Goal: Task Accomplishment & Management: Complete application form

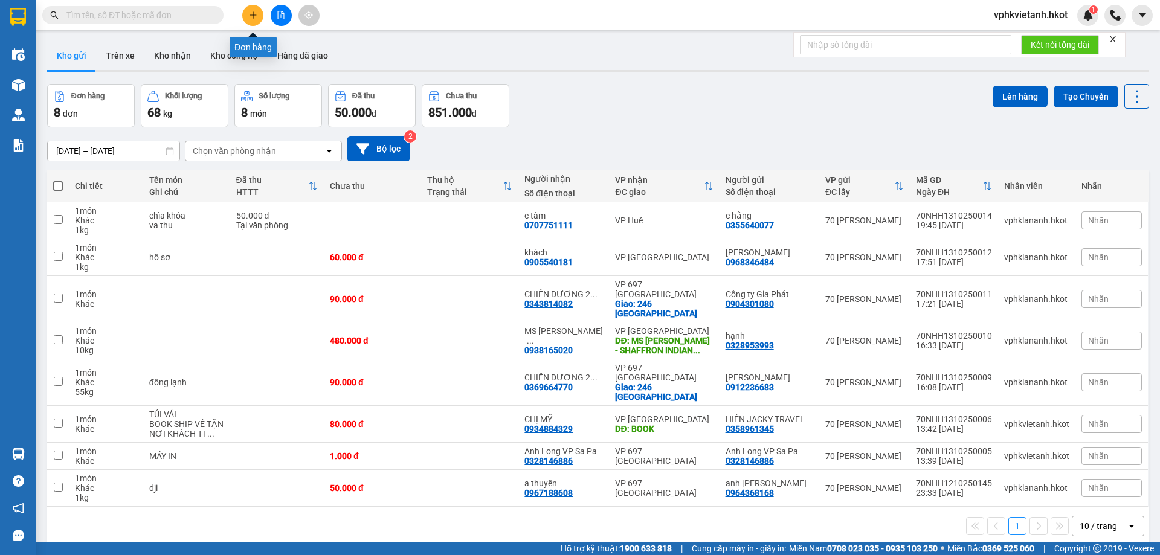
click at [258, 10] on button at bounding box center [252, 15] width 21 height 21
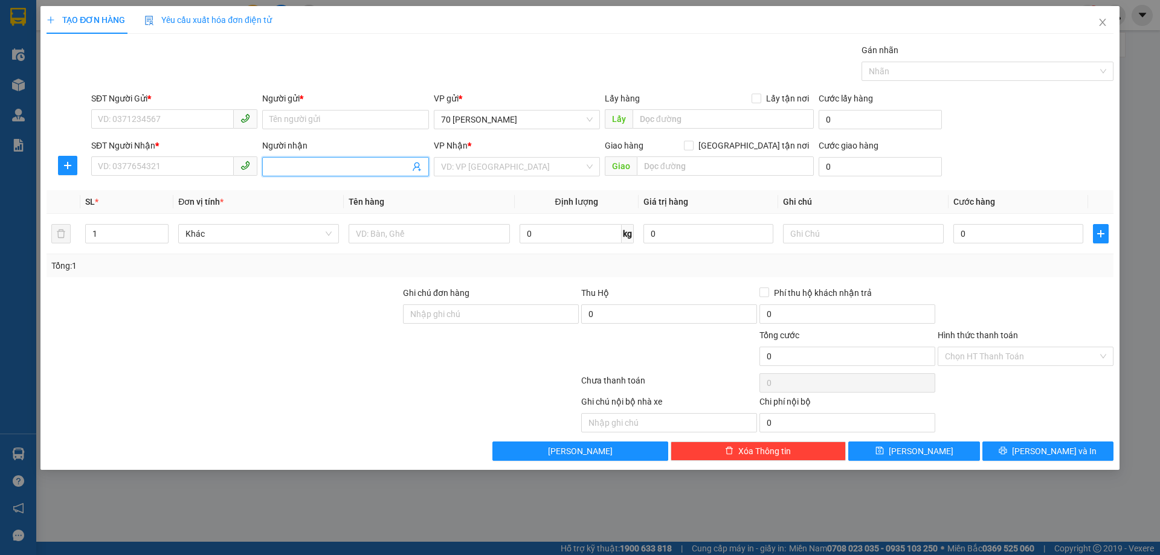
click at [318, 161] on input "Người nhận" at bounding box center [339, 166] width 140 height 13
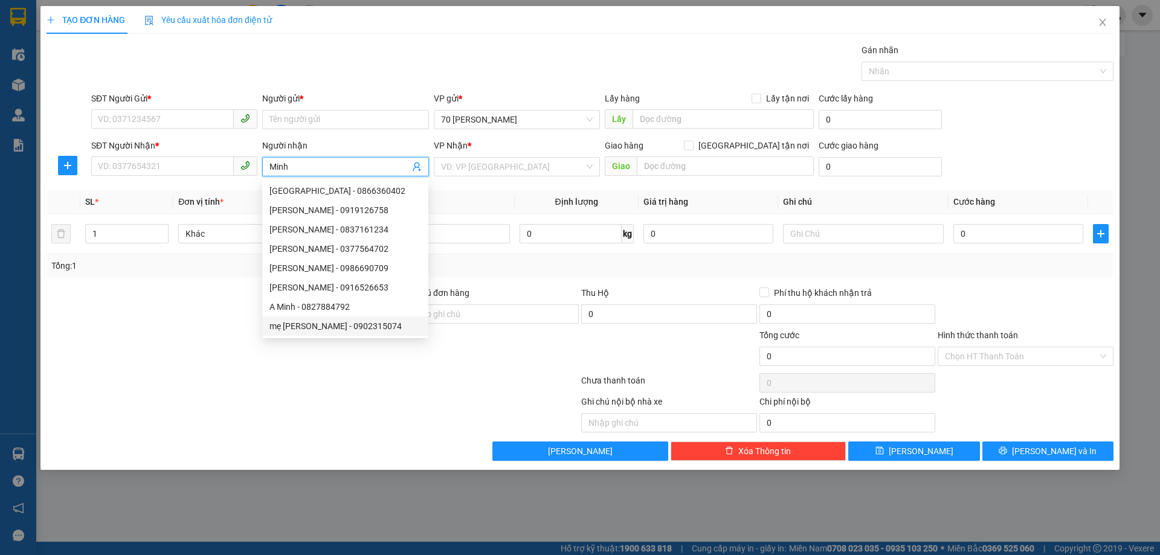
type input "Minh"
drag, startPoint x: 179, startPoint y: 363, endPoint x: 186, endPoint y: 362, distance: 7.4
click at [178, 363] on div at bounding box center [223, 350] width 356 height 42
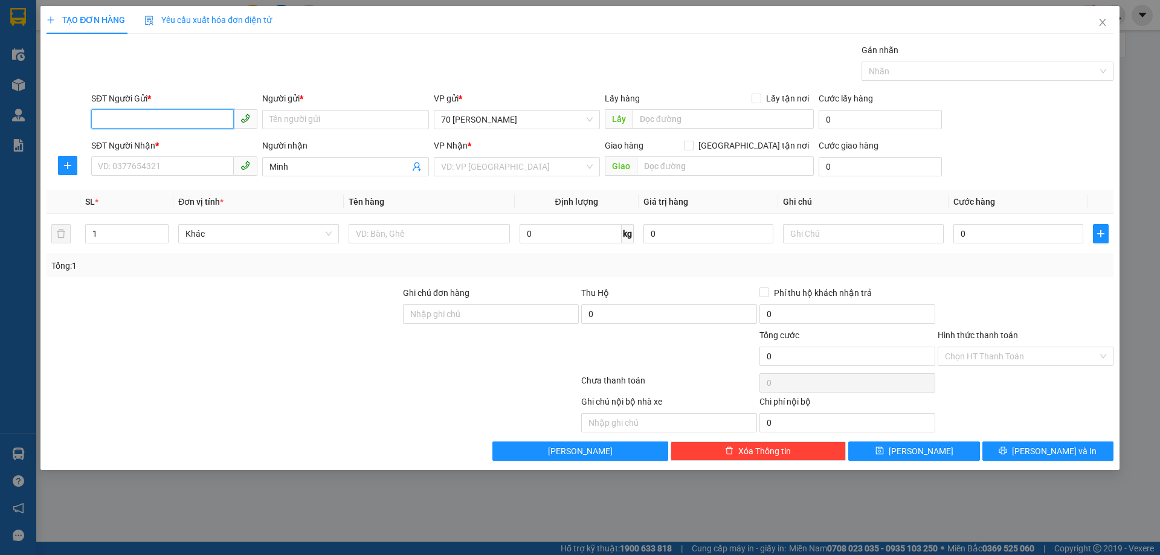
click at [117, 118] on input "SĐT Người Gửi *" at bounding box center [162, 118] width 143 height 19
type input "0907952745"
click at [124, 161] on input "SĐT Người Nhận *" at bounding box center [162, 165] width 143 height 19
type input "0329439199"
click at [296, 166] on input "Minh" at bounding box center [339, 166] width 140 height 13
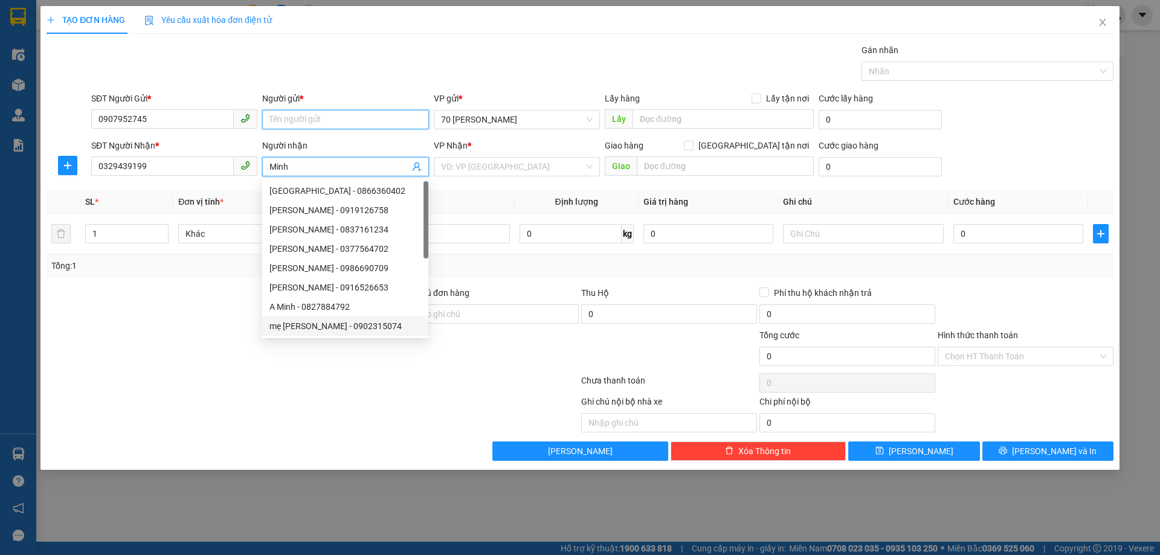
click at [294, 117] on input "Người gửi *" at bounding box center [345, 119] width 166 height 19
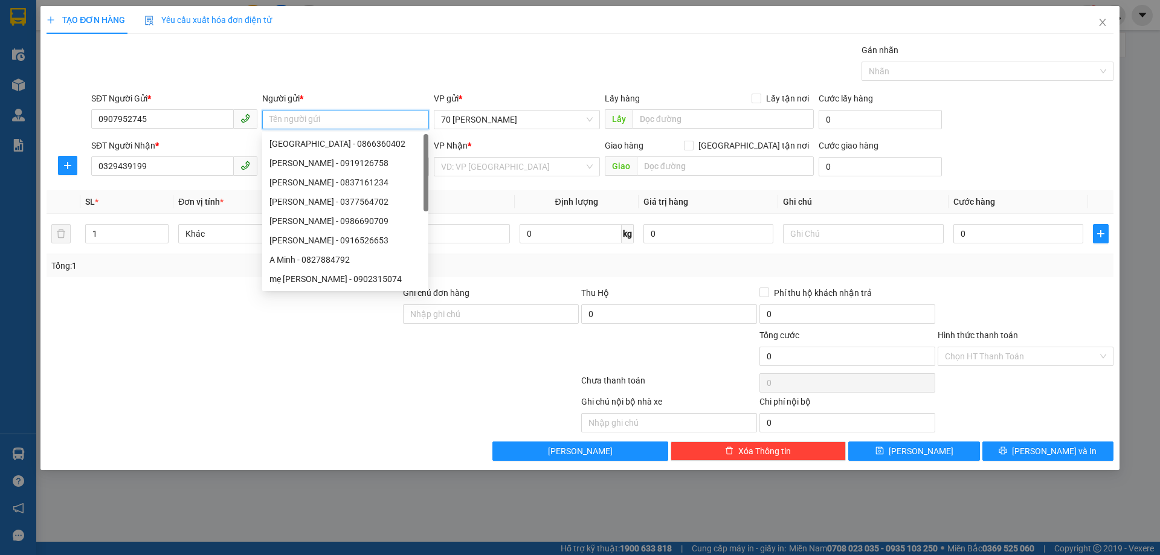
type input "t"
click at [294, 117] on input "anh TRung" at bounding box center [345, 119] width 166 height 19
type input "anh Trung"
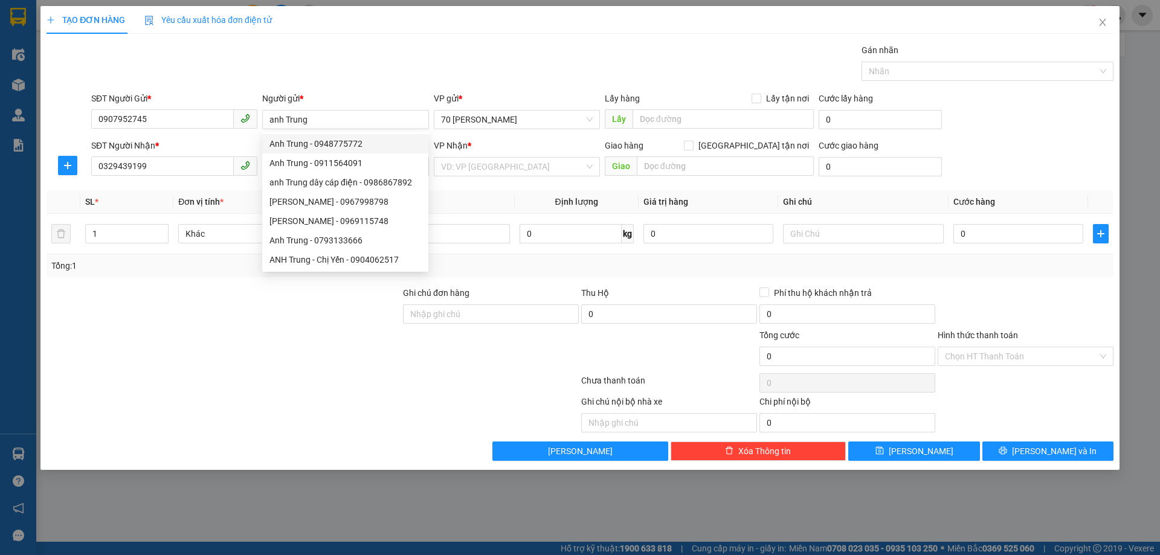
drag, startPoint x: 219, startPoint y: 142, endPoint x: 213, endPoint y: 139, distance: 6.2
click at [219, 141] on div "SĐT Người Nhận *" at bounding box center [174, 145] width 166 height 13
click at [219, 156] on input "0329439199" at bounding box center [162, 165] width 143 height 19
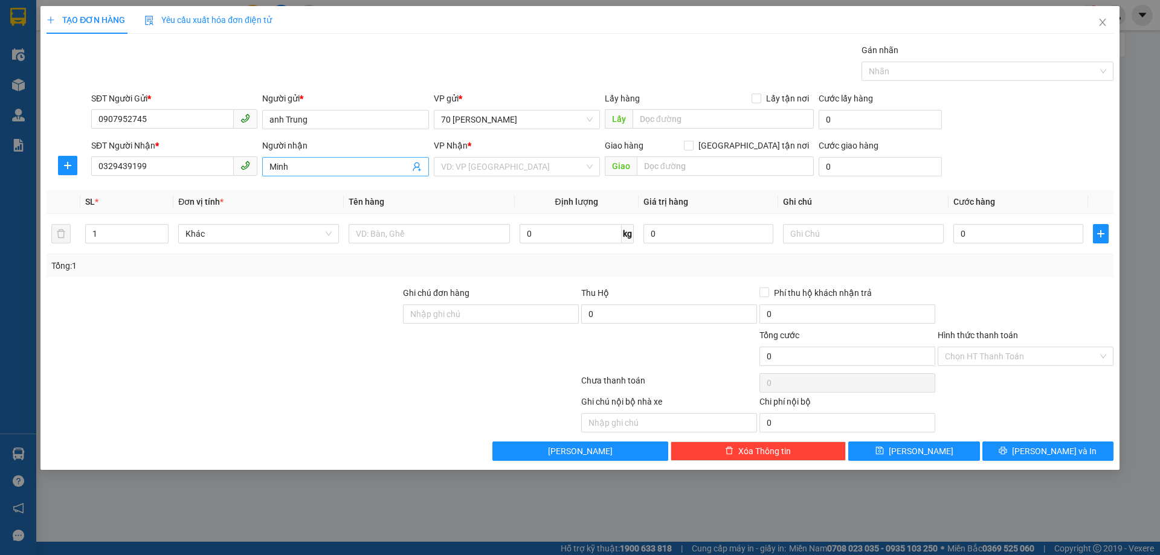
click at [267, 163] on span "Minh" at bounding box center [345, 166] width 166 height 19
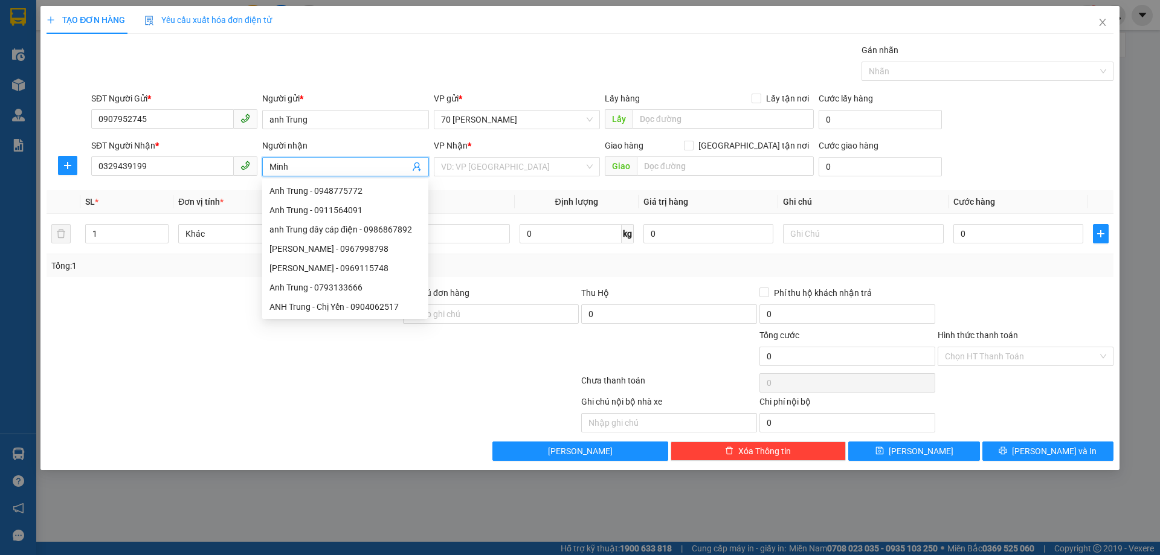
click at [271, 164] on input "Minh" at bounding box center [339, 166] width 140 height 13
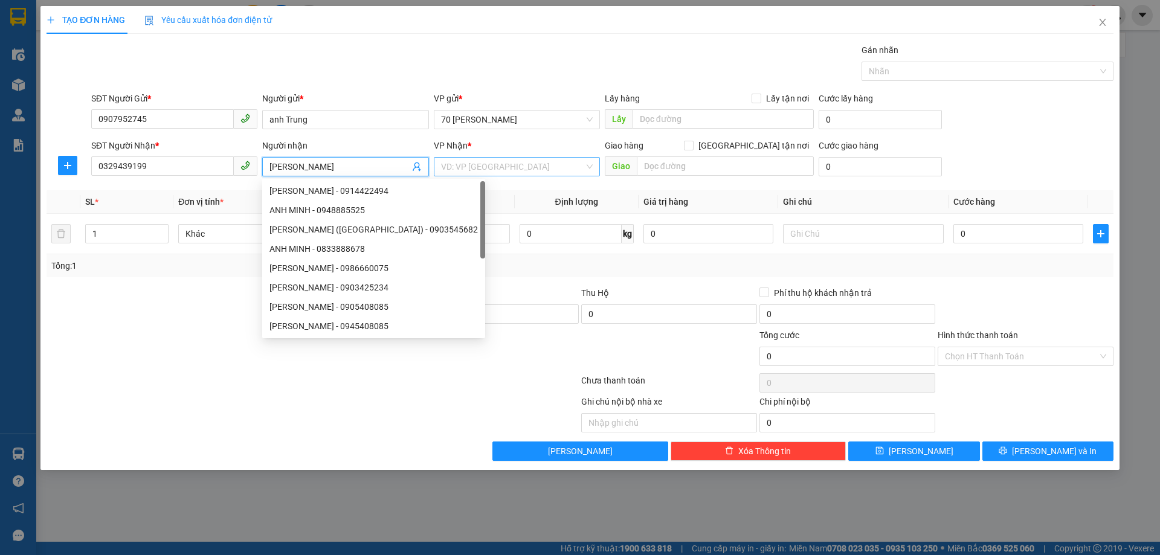
type input "[PERSON_NAME]"
click at [511, 170] on input "search" at bounding box center [512, 167] width 143 height 18
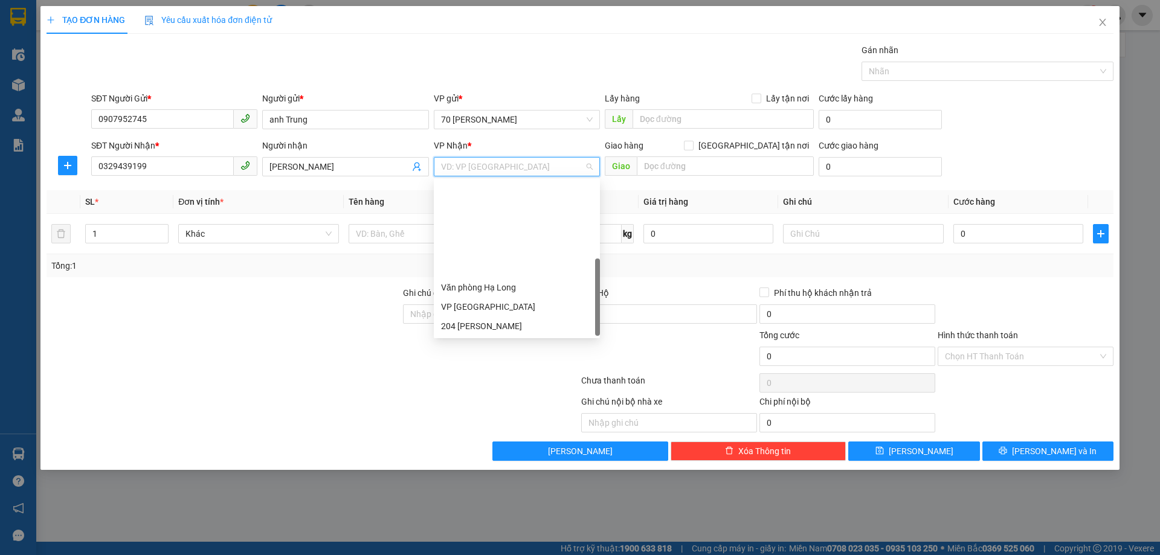
scroll to position [116, 0]
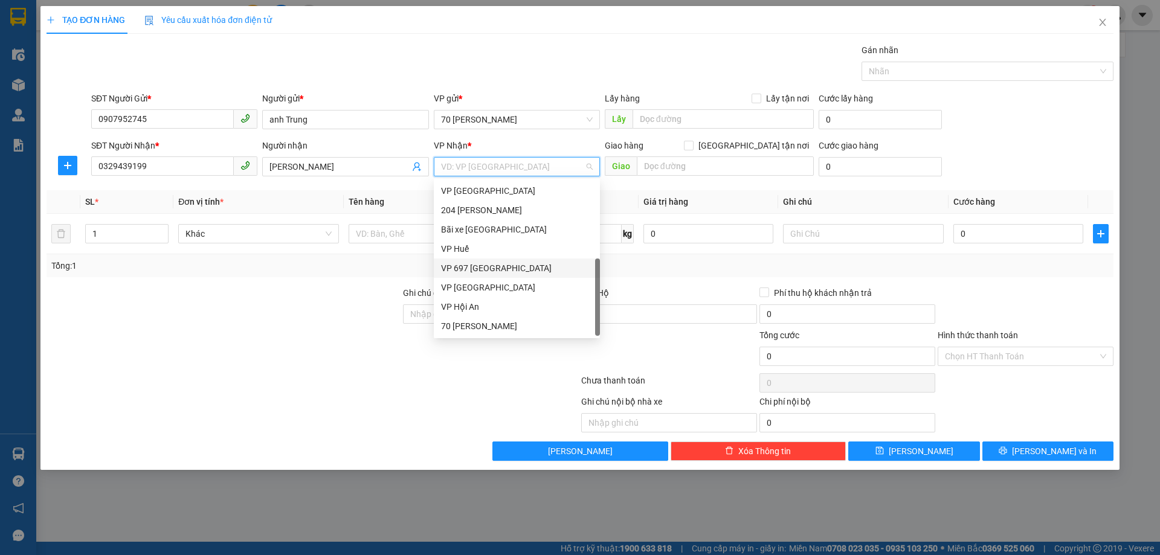
click at [500, 273] on div "VP 697 [GEOGRAPHIC_DATA]" at bounding box center [517, 268] width 152 height 13
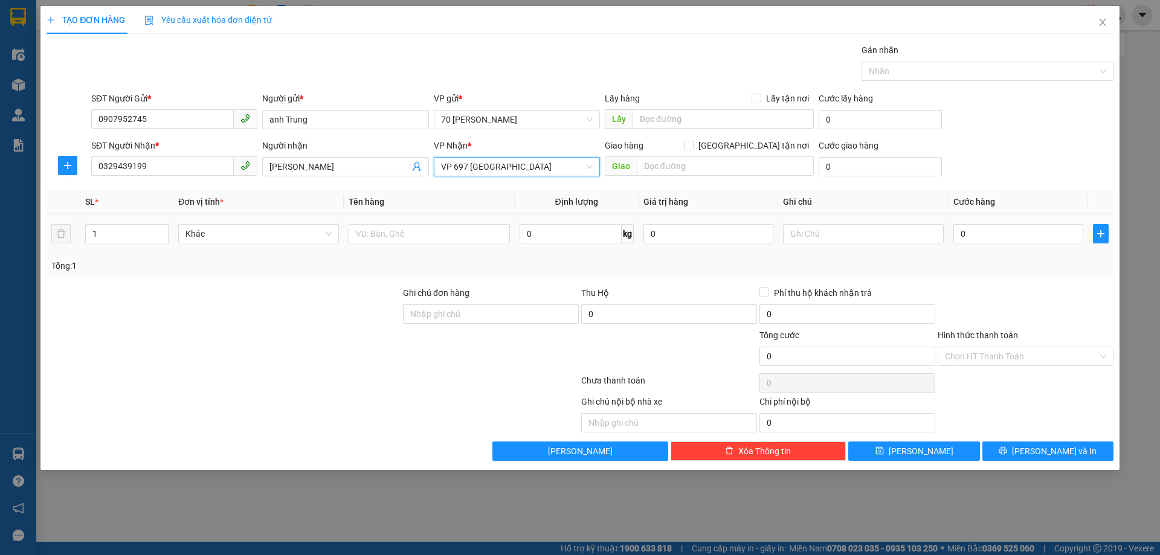
click at [407, 218] on td at bounding box center [429, 234] width 170 height 40
click at [405, 229] on input "text" at bounding box center [429, 233] width 161 height 19
type input "vali"
click at [120, 237] on input "1" at bounding box center [127, 234] width 82 height 18
type input "3"
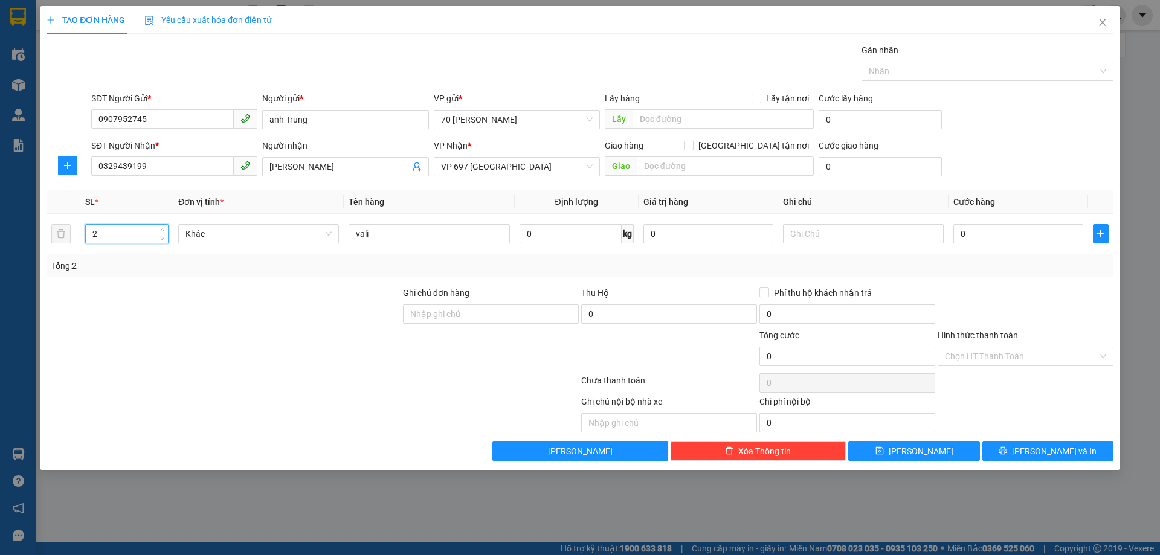
type input "2"
click at [211, 355] on div at bounding box center [223, 350] width 356 height 42
click at [977, 235] on input "0" at bounding box center [1018, 233] width 130 height 19
type input "1"
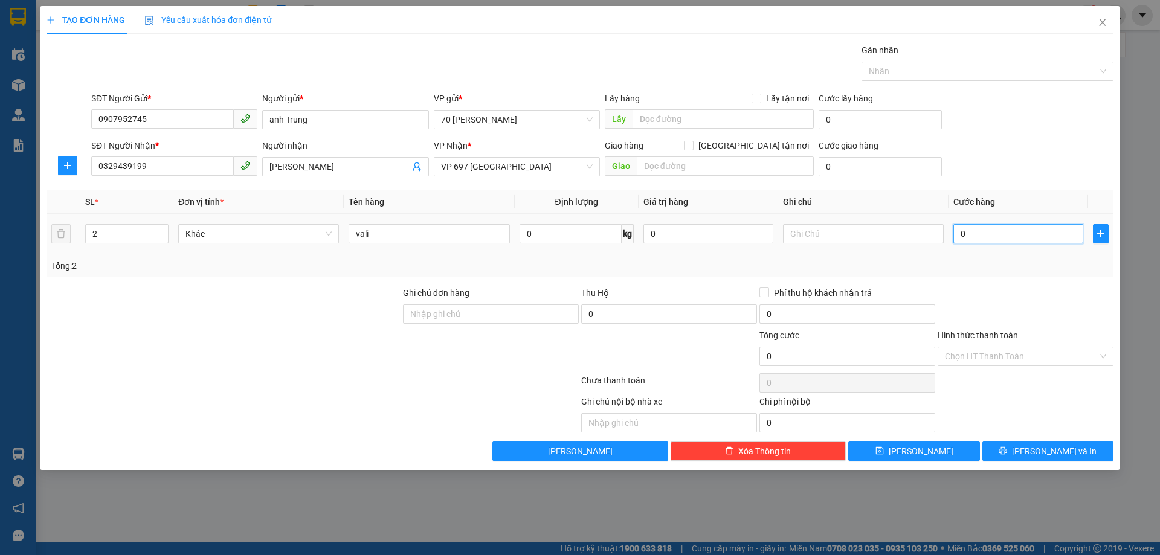
type input "1"
type input "18"
type input "18-"
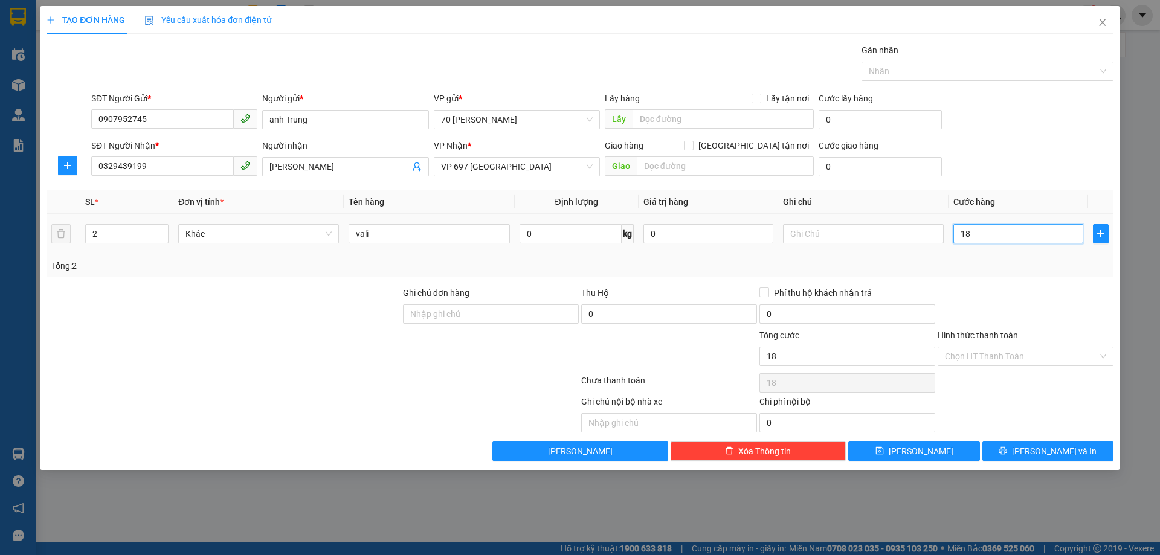
type input "0"
type input "18"
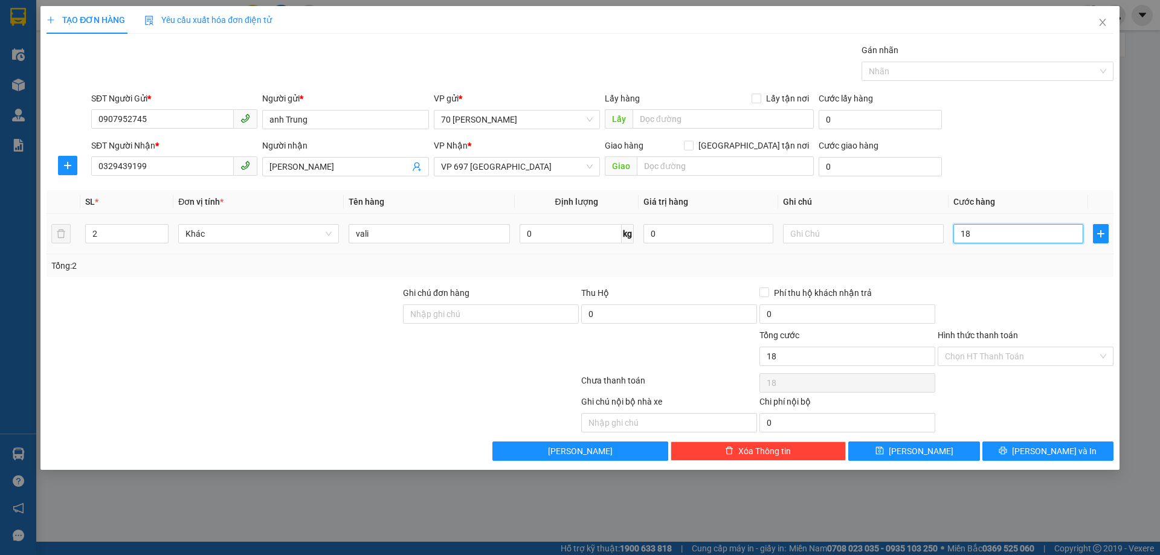
type input "180"
type input "1.800"
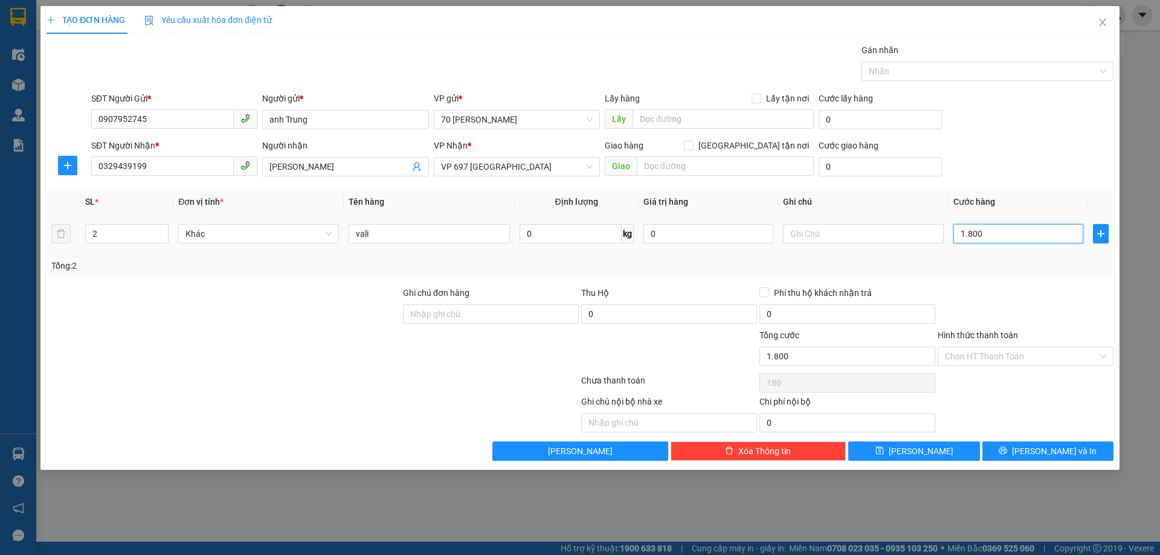
type input "1.800"
type input "18.000"
type input "180.000"
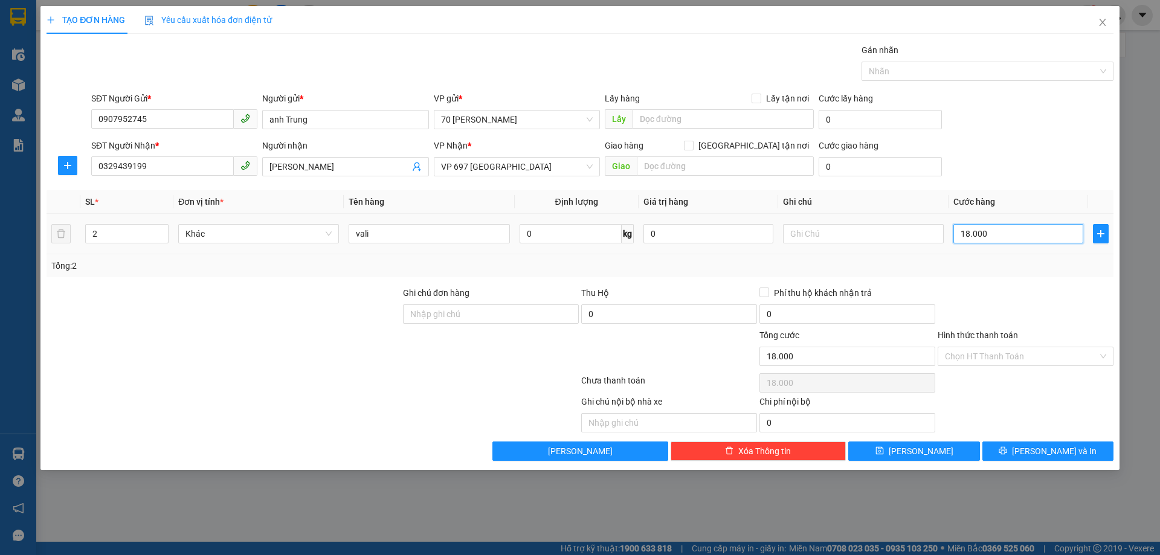
type input "180.000"
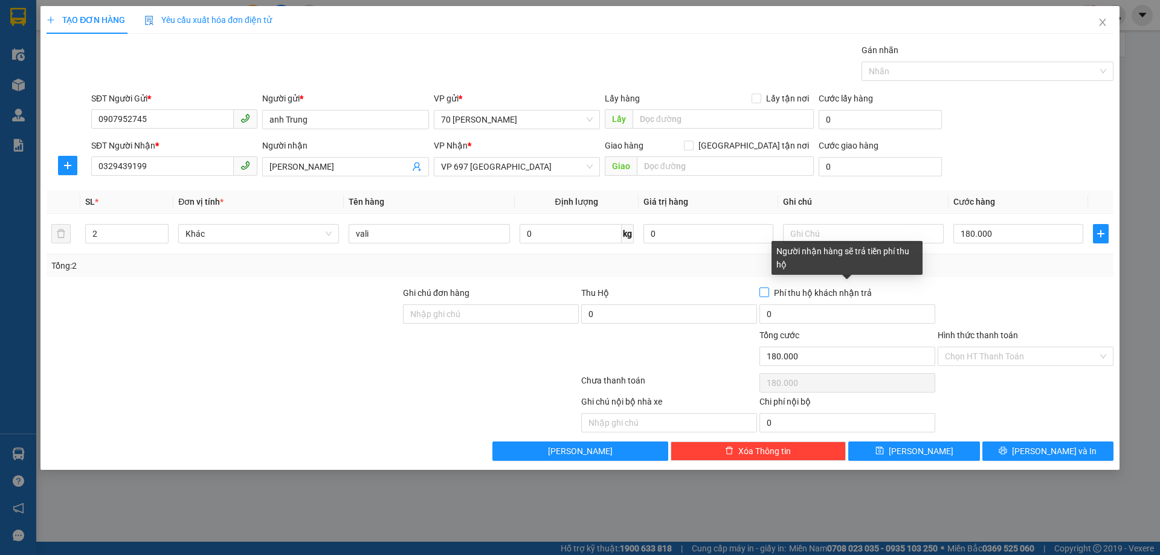
click at [768, 295] on span at bounding box center [764, 293] width 10 height 10
click at [768, 295] on input "Phí thu hộ khách nhận trả" at bounding box center [763, 292] width 8 height 8
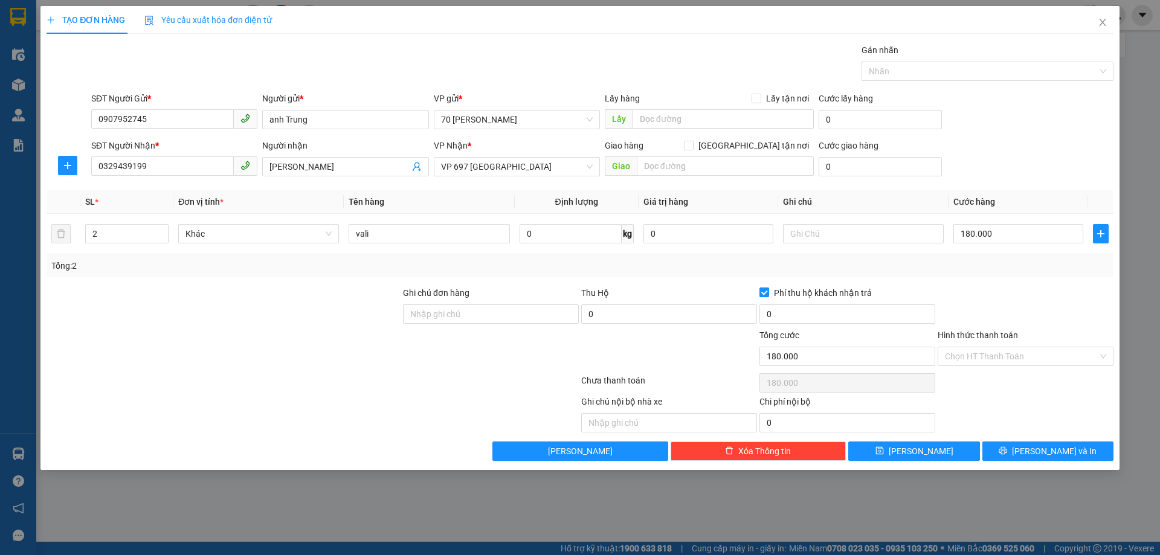
click at [764, 288] on input "Phí thu hộ khách nhận trả" at bounding box center [763, 292] width 8 height 8
checkbox input "false"
click at [1022, 233] on input "180.000" at bounding box center [1018, 233] width 130 height 19
type input "0"
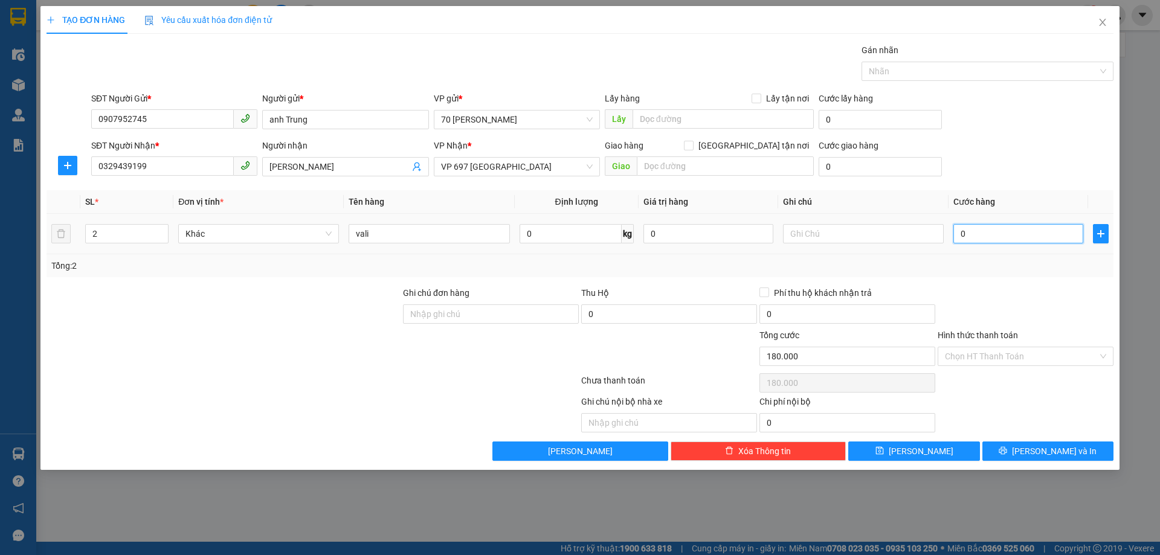
type input "0"
type input "01"
type input "1"
type input "012"
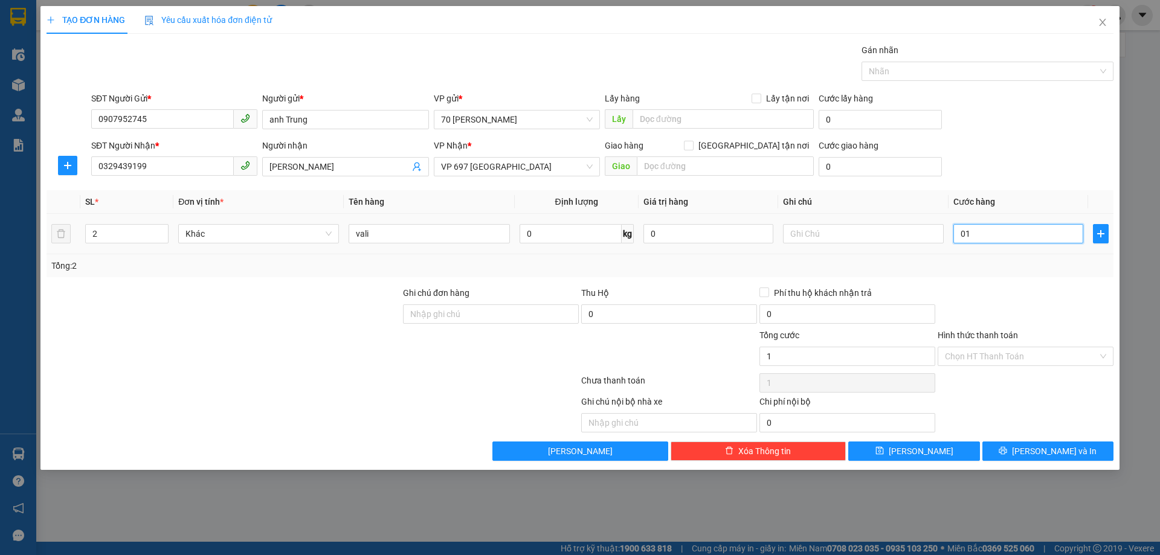
type input "12"
type input "0.120"
type input "120"
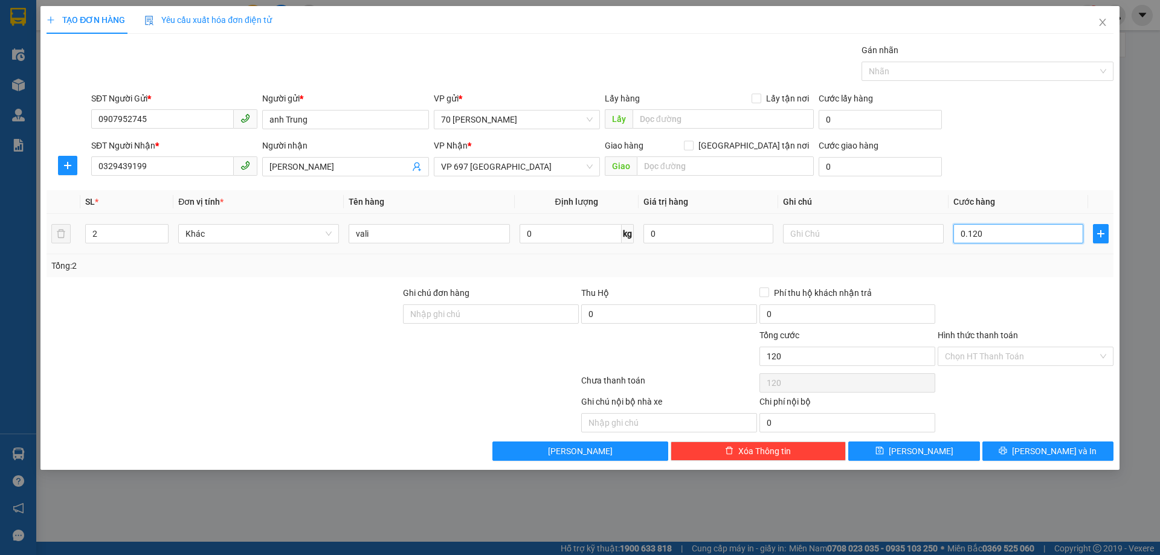
type input "01.200"
type input "1.200"
type input "012.000"
type input "12.000"
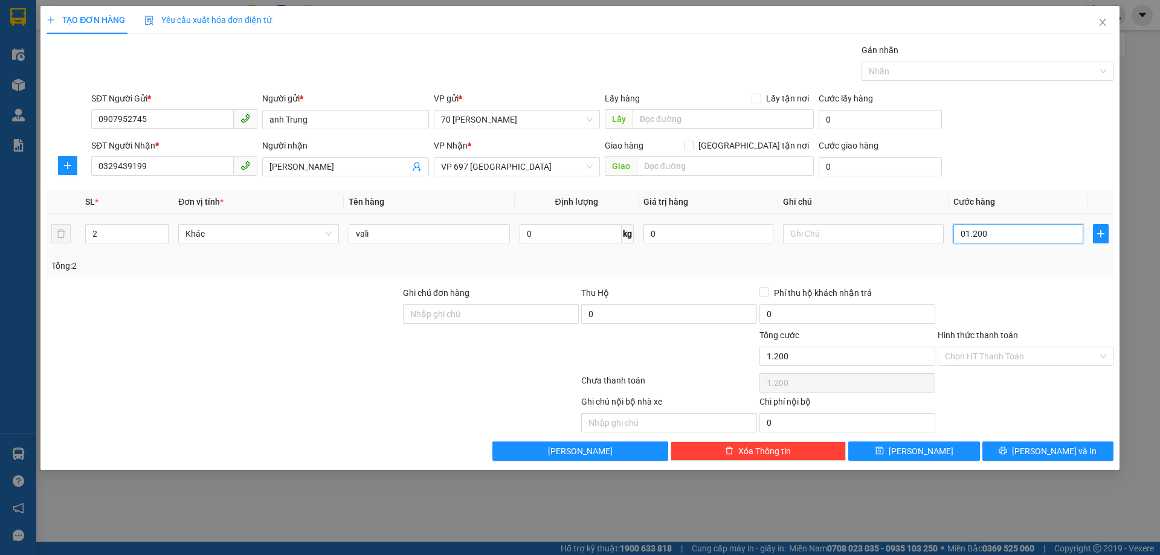
type input "12.000"
type input "0.120.000"
type input "120.000"
click at [1028, 175] on div "SĐT Người Nhận * 0329439199 Người nhận Anh Minh VP Nhận * VP 697 [GEOGRAPHIC_DA…" at bounding box center [602, 160] width 1027 height 42
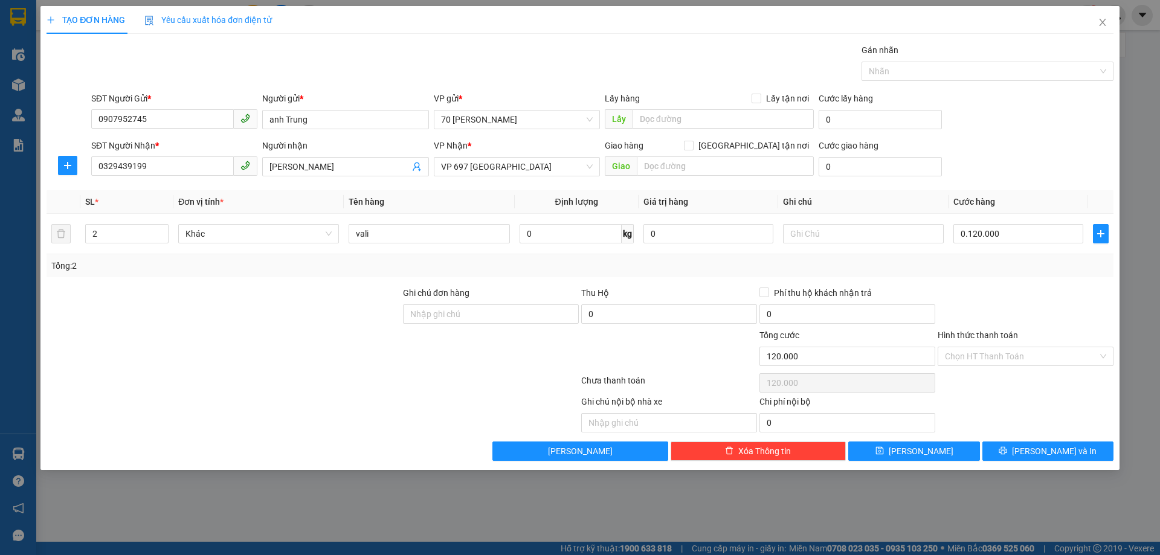
type input "120.000"
click at [1031, 364] on input "Hình thức thanh toán" at bounding box center [1021, 356] width 153 height 18
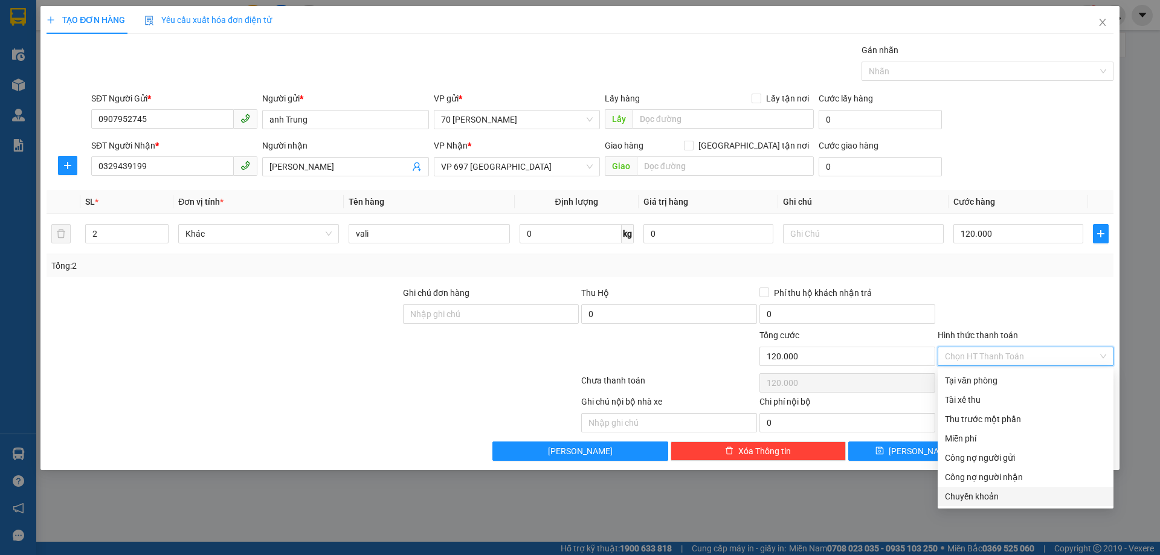
click at [973, 496] on div "Chuyển khoản" at bounding box center [1025, 496] width 161 height 13
type input "0"
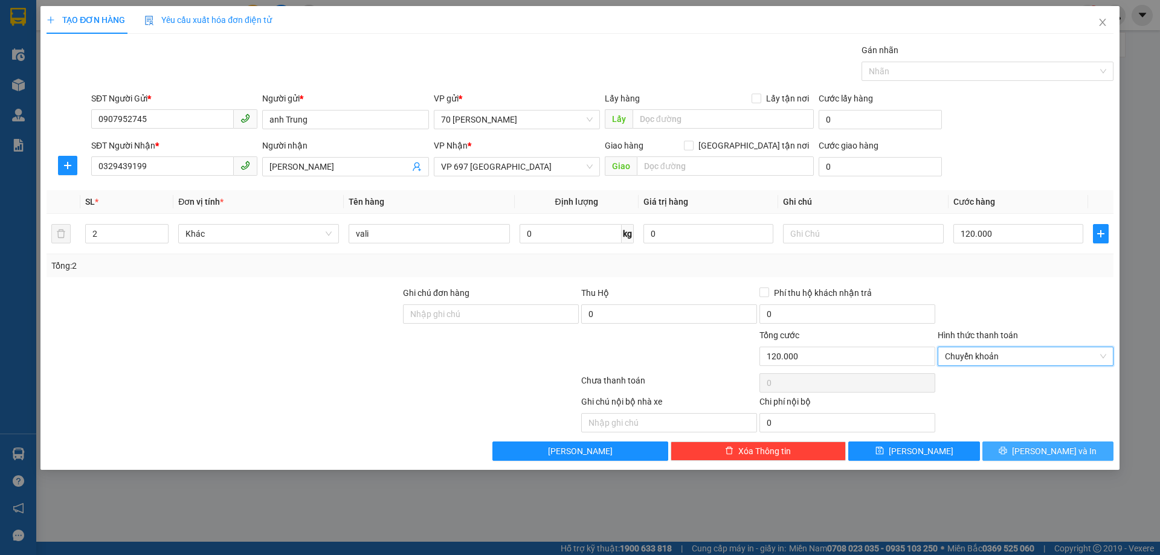
click at [1056, 453] on span "[PERSON_NAME] và In" at bounding box center [1054, 451] width 85 height 13
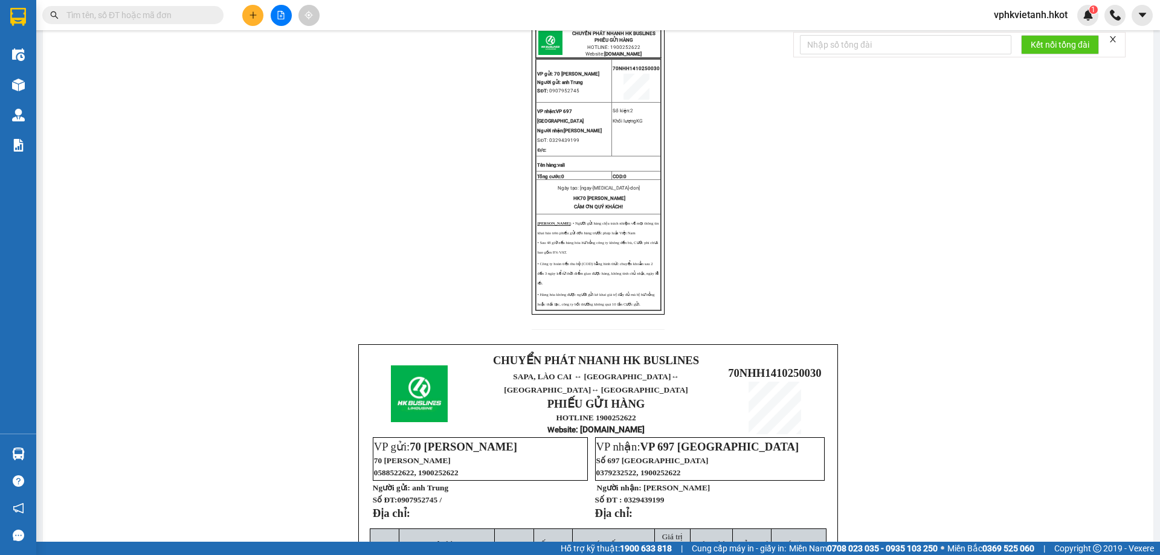
scroll to position [322, 0]
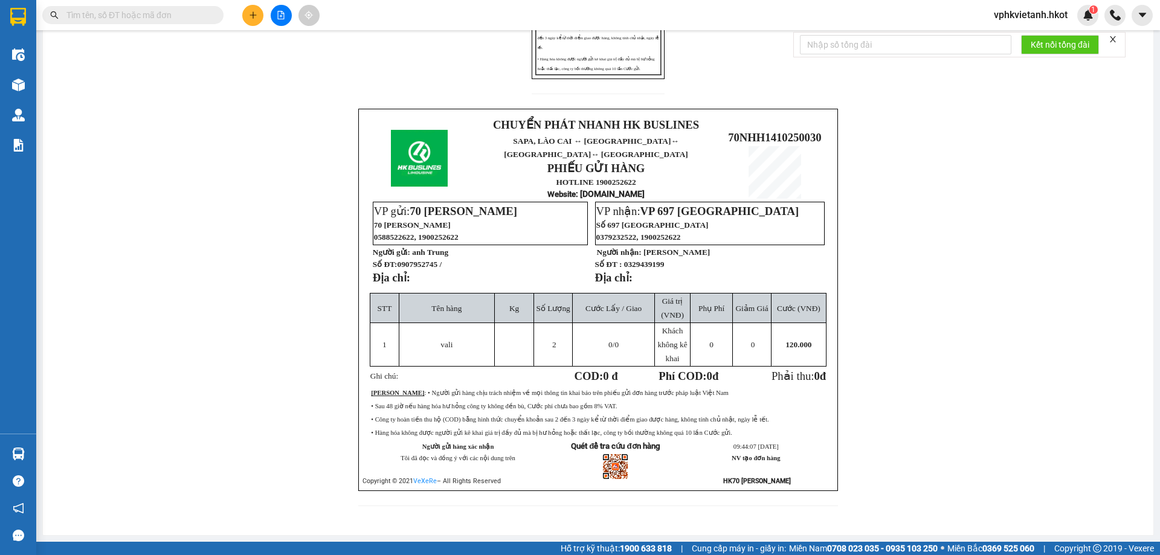
click at [73, 13] on input "text" at bounding box center [137, 14] width 143 height 13
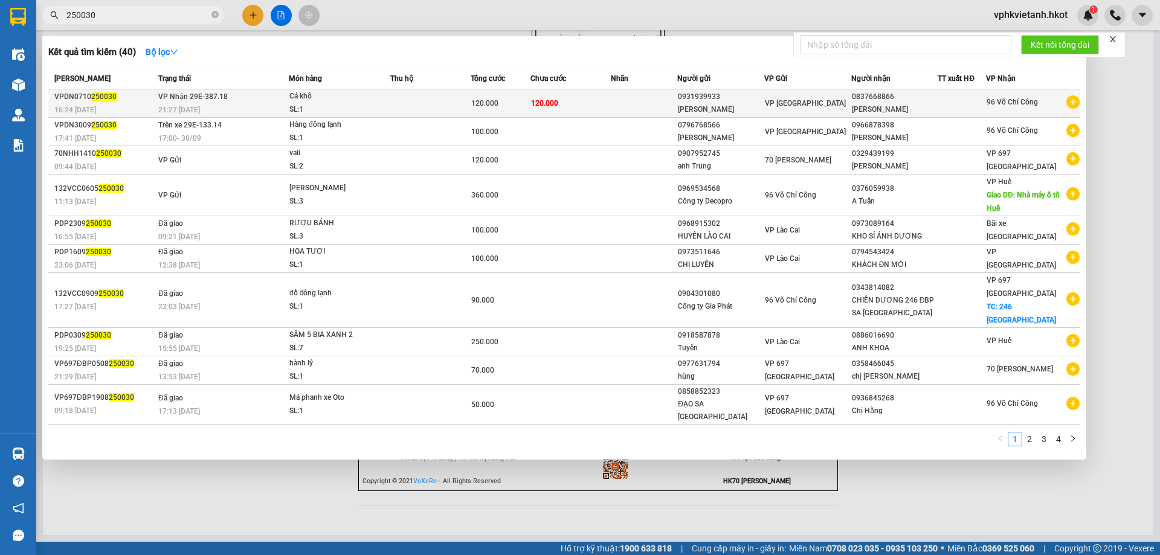
type input "250030"
click at [674, 104] on td at bounding box center [644, 103] width 67 height 28
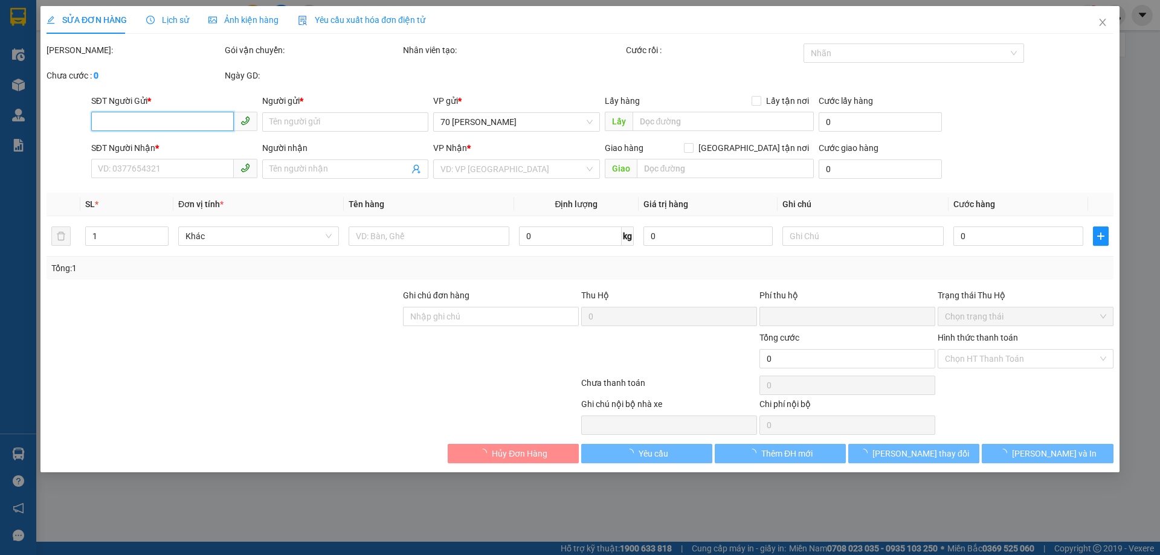
type input "0931939933"
type input "[PERSON_NAME]"
type input "0837668866"
type input "[PERSON_NAME]"
type input "0"
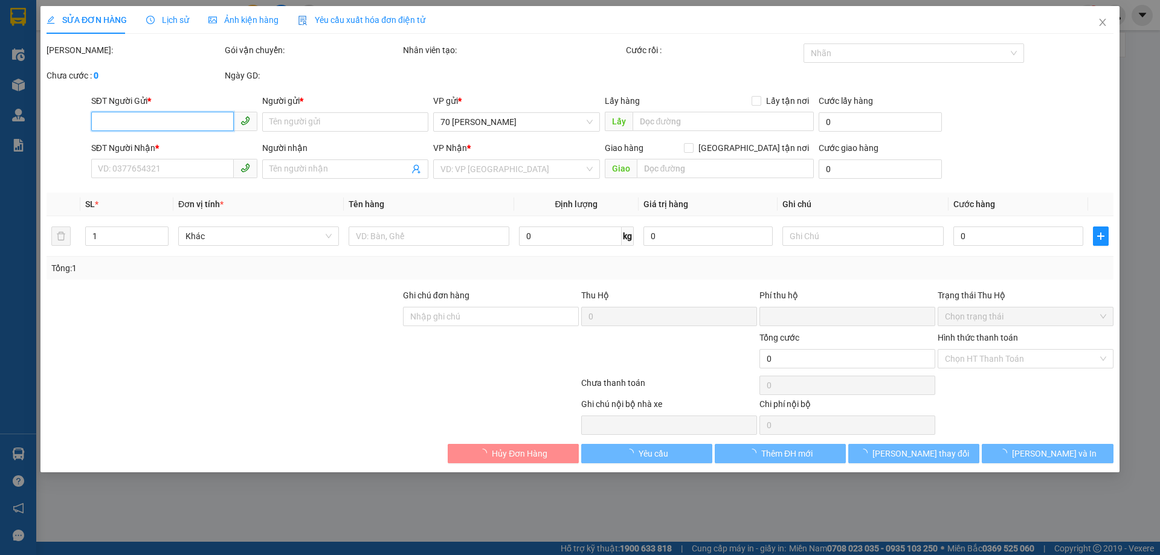
type input "120.000"
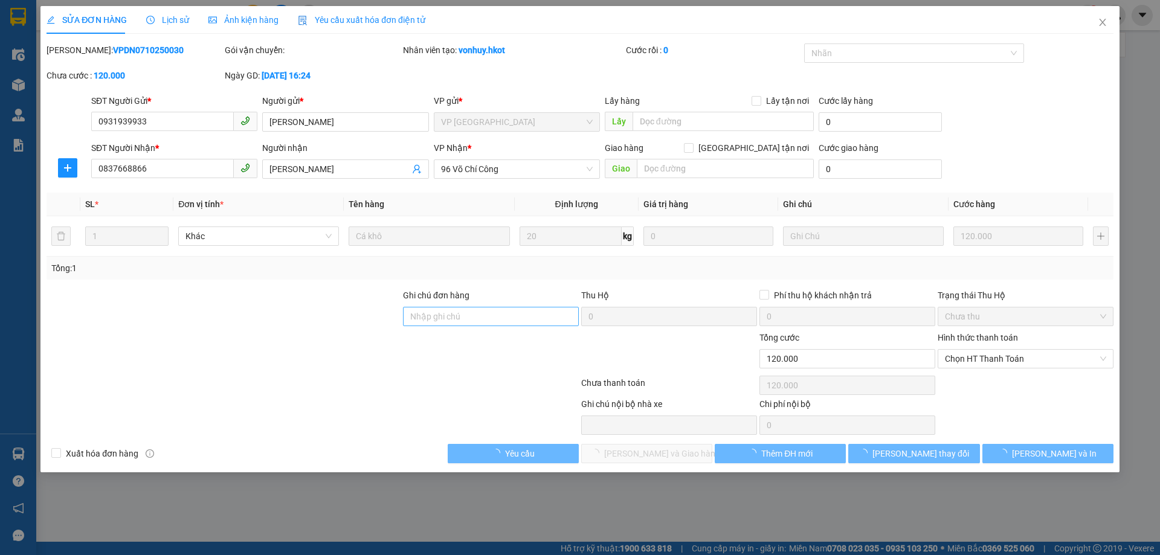
drag, startPoint x: 468, startPoint y: 328, endPoint x: 470, endPoint y: 321, distance: 7.5
click at [468, 327] on div "Ghi chú đơn hàng" at bounding box center [491, 310] width 176 height 42
click at [470, 321] on input "Ghi chú đơn hàng" at bounding box center [491, 316] width 176 height 19
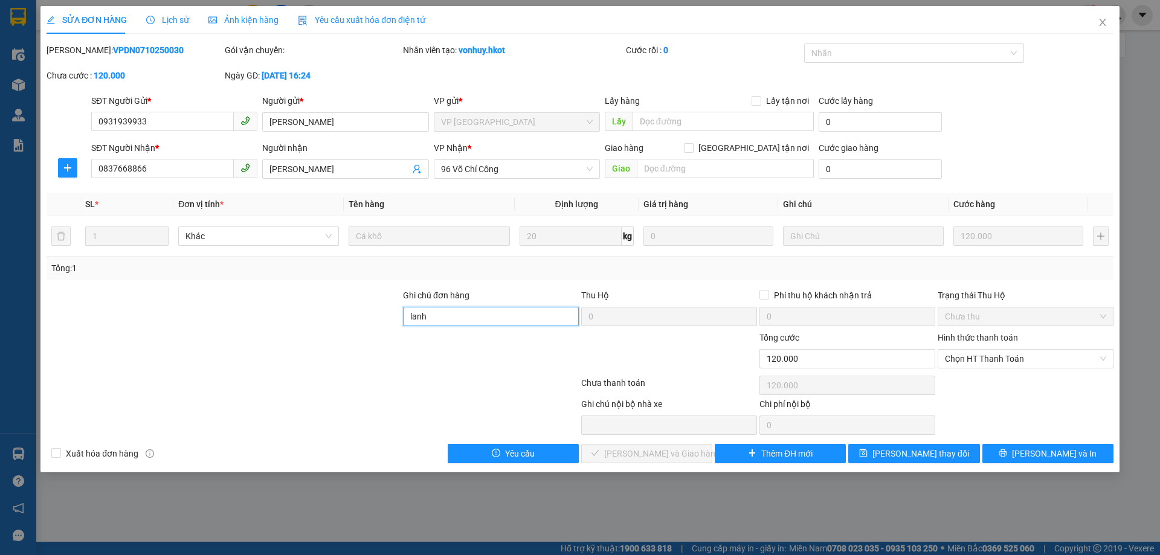
type input "[PERSON_NAME] đã gửi bill kế toán"
click at [916, 451] on span "[PERSON_NAME] thay đổi" at bounding box center [920, 453] width 97 height 13
